Goal: Task Accomplishment & Management: Use online tool/utility

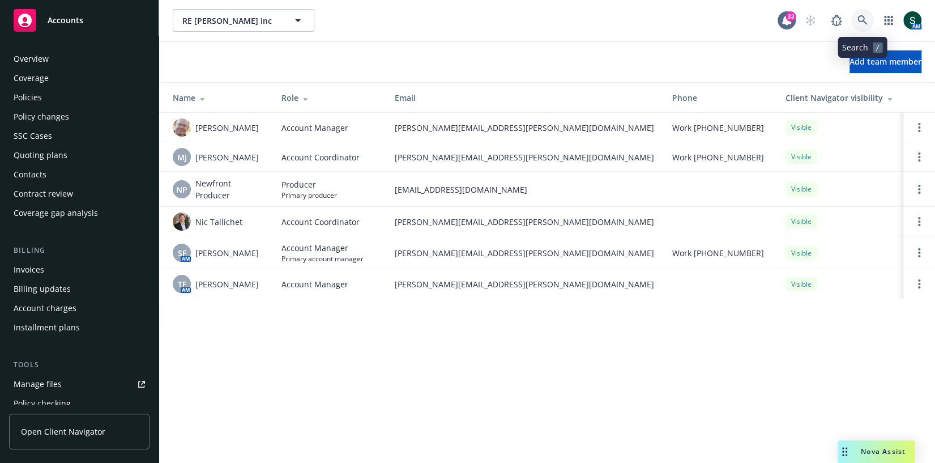
scroll to position [313, 0]
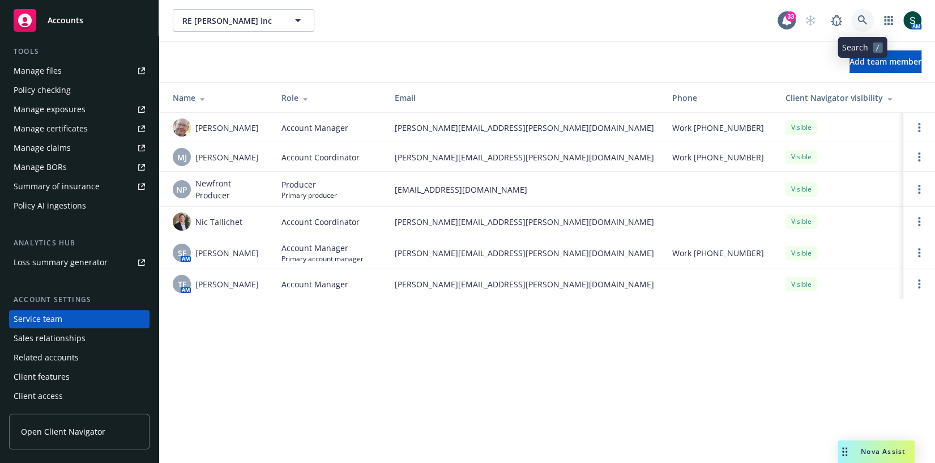
click at [863, 18] on icon at bounding box center [863, 20] width 10 height 10
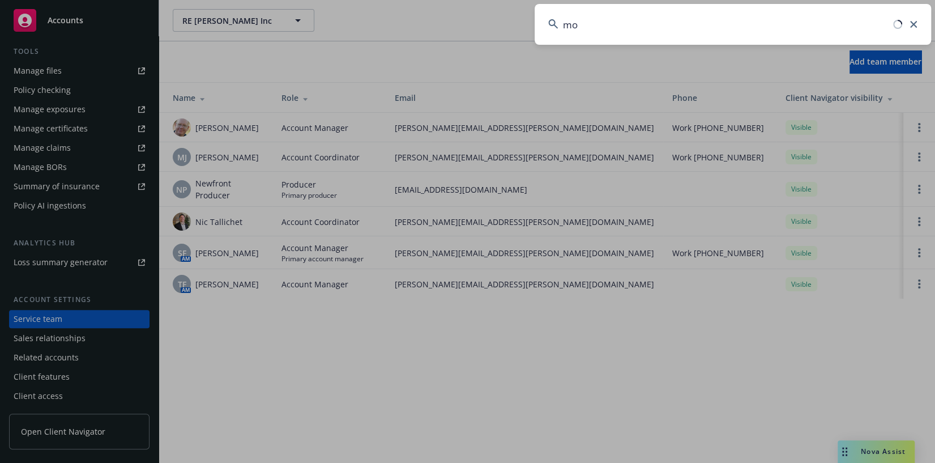
type input "m"
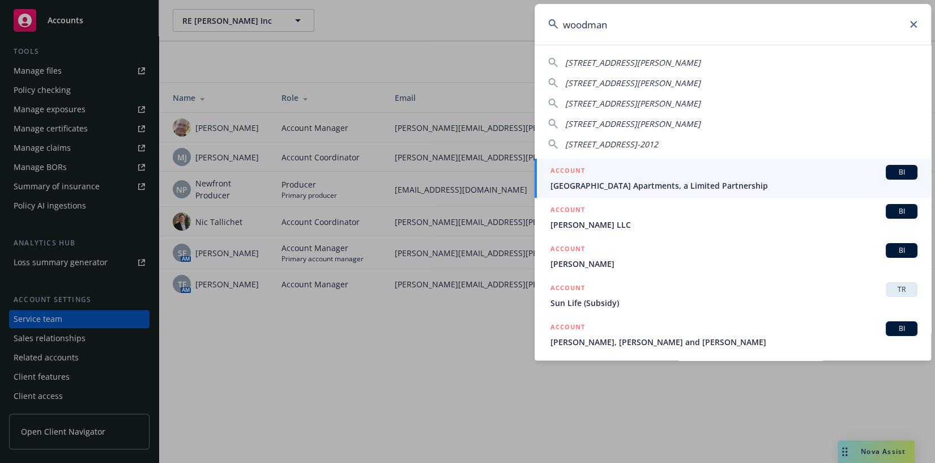
type input "woodman"
click at [662, 177] on div "ACCOUNT BI" at bounding box center [734, 172] width 367 height 15
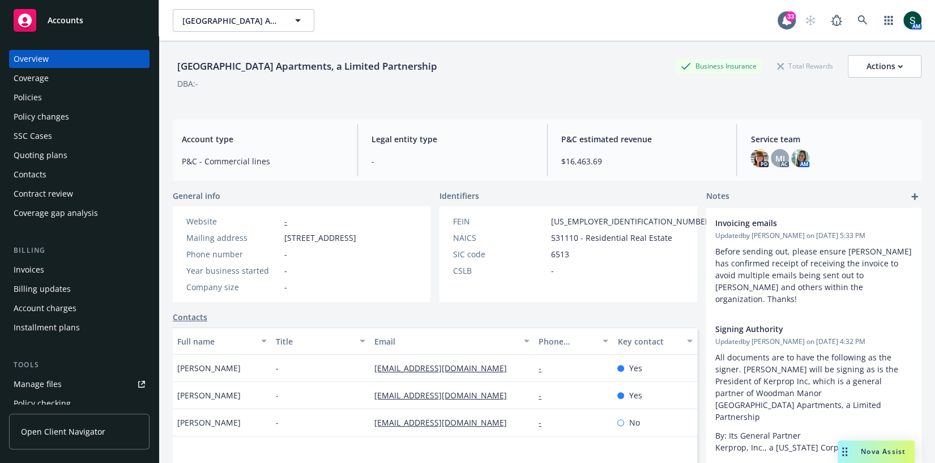
click at [57, 155] on div "Quoting plans" at bounding box center [41, 155] width 54 height 18
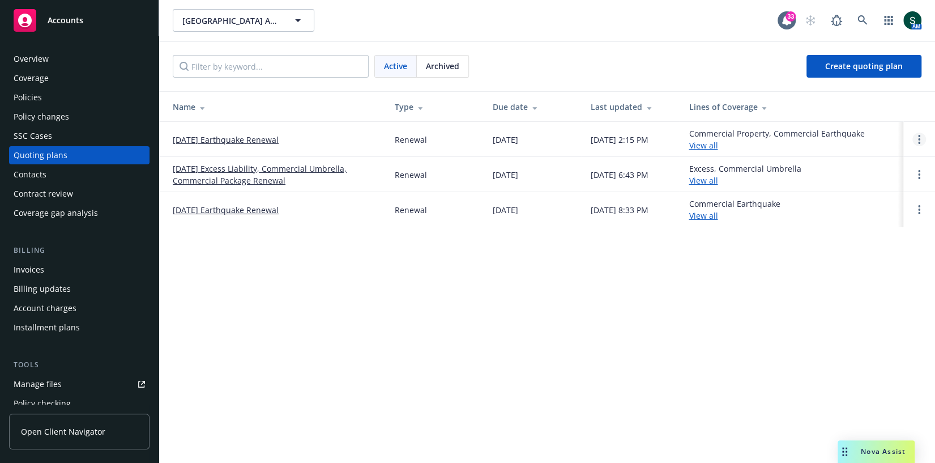
click at [916, 134] on link "Open options" at bounding box center [919, 140] width 14 height 14
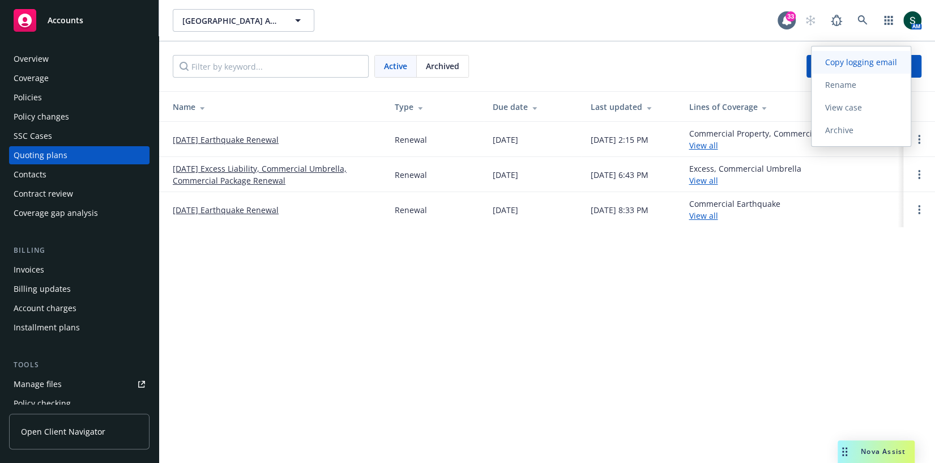
click at [871, 57] on span "Copy logging email" at bounding box center [861, 62] width 99 height 11
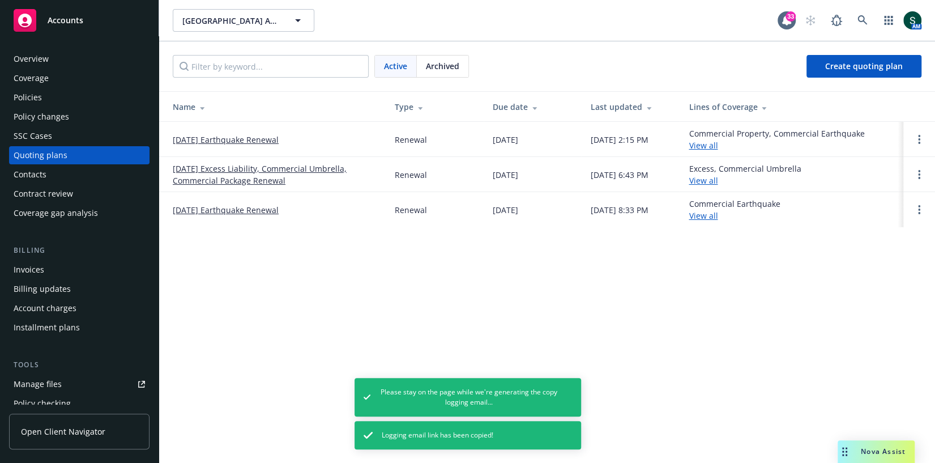
click at [29, 59] on div "Overview" at bounding box center [31, 59] width 35 height 18
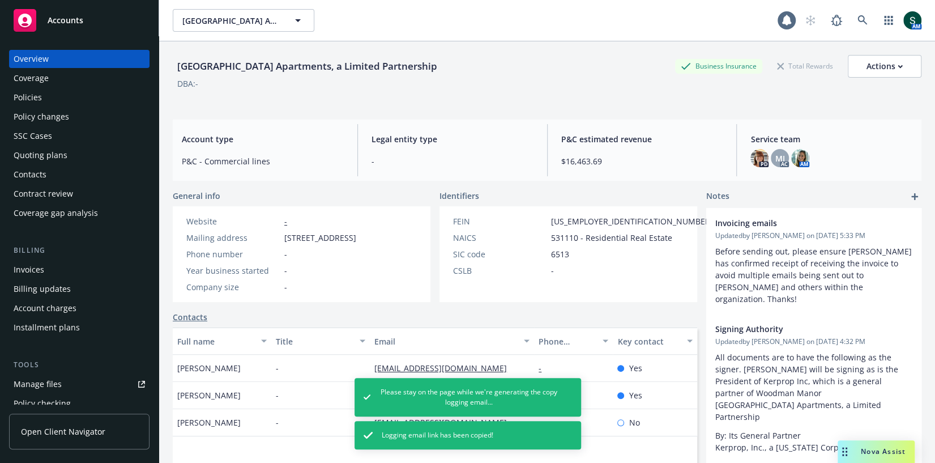
scroll to position [141, 0]
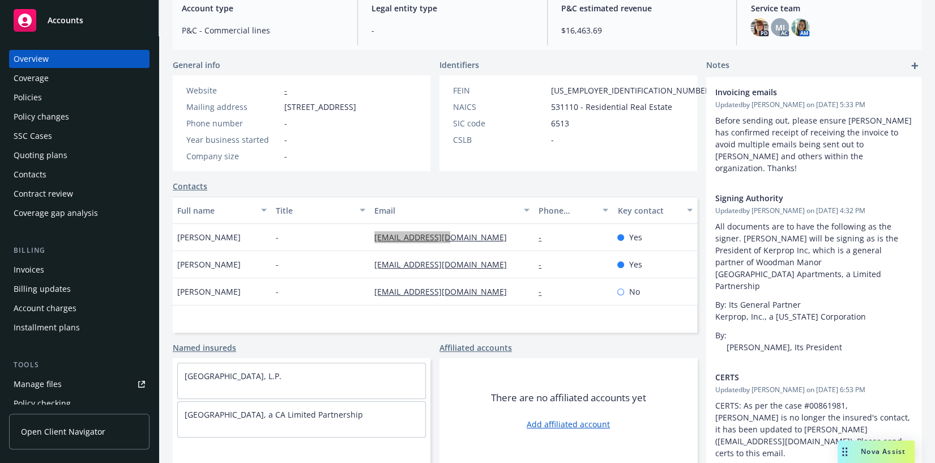
drag, startPoint x: 412, startPoint y: 238, endPoint x: 79, endPoint y: 11, distance: 402.8
click at [0, 0] on div "Accounts Overview Coverage Policies Policy changes SSC Cases Quoting plans Cont…" at bounding box center [467, 231] width 935 height 463
